Goal: Task Accomplishment & Management: Use online tool/utility

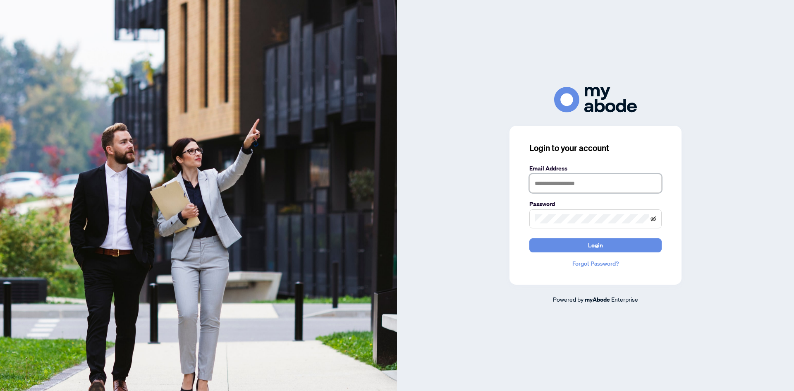
type input "**********"
click at [655, 220] on icon "eye-invisible" at bounding box center [653, 218] width 6 height 5
click at [655, 220] on icon "eye" at bounding box center [653, 219] width 6 height 4
click at [620, 242] on button "Login" at bounding box center [595, 245] width 132 height 14
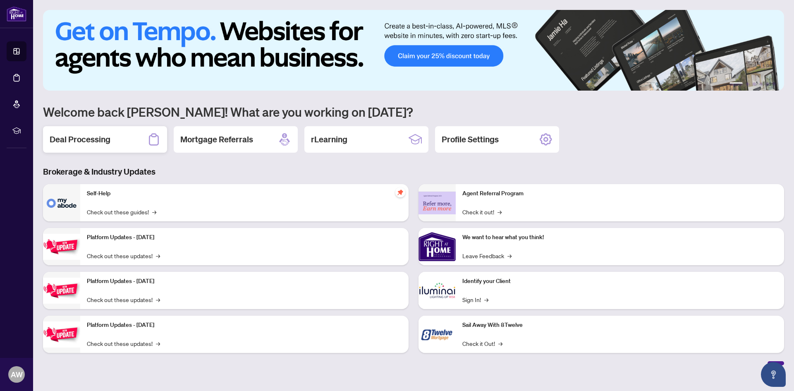
click at [92, 142] on h2 "Deal Processing" at bounding box center [80, 140] width 61 height 12
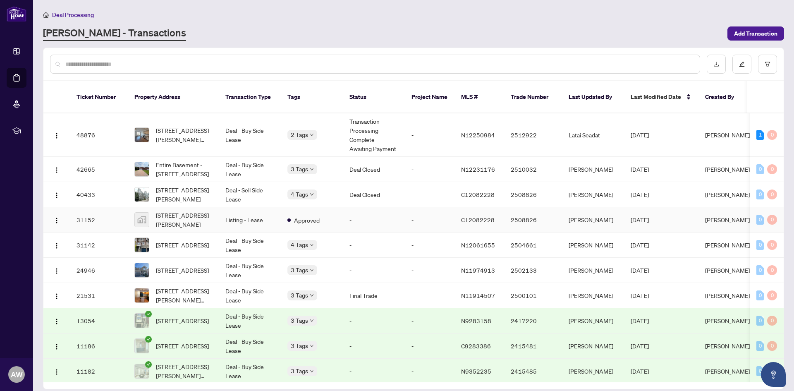
scroll to position [4, 0]
